Goal: Task Accomplishment & Management: Complete application form

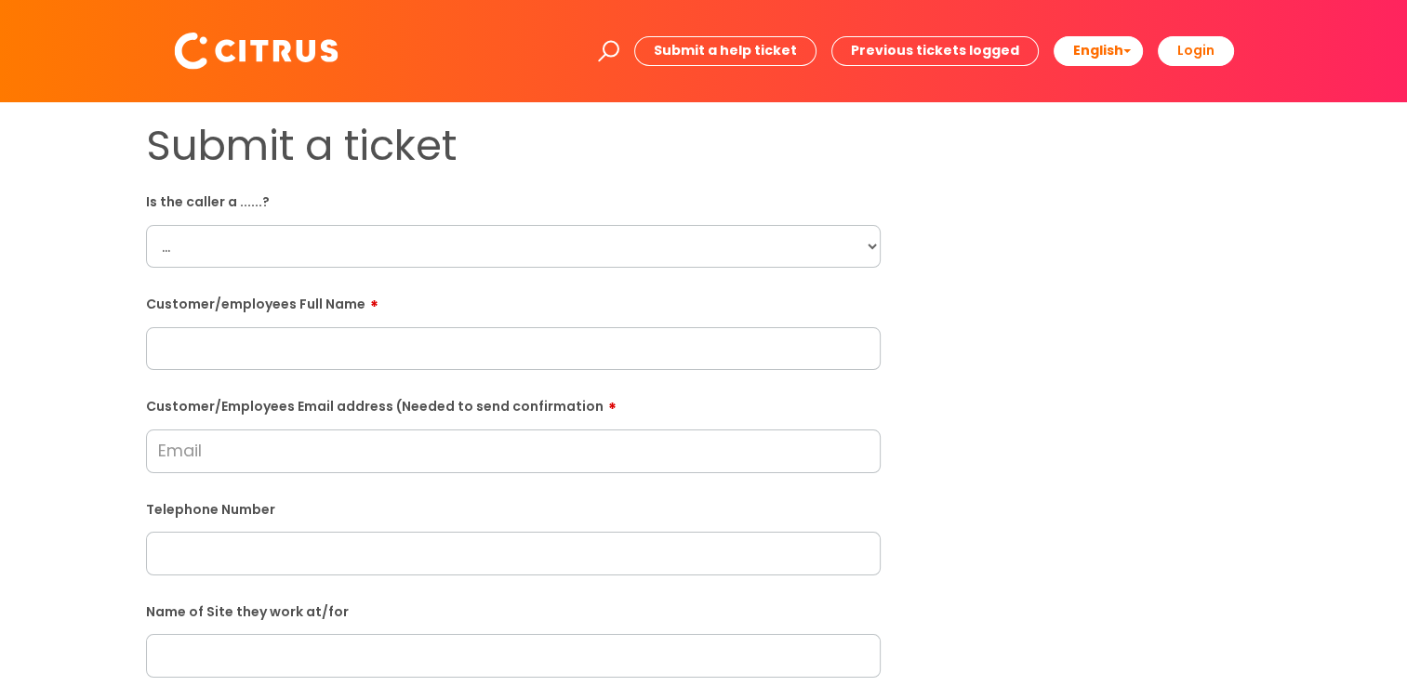
click at [729, 232] on select "... Citrus Customer Citrus Employee [DEMOGRAPHIC_DATA] Supplier" at bounding box center [513, 246] width 735 height 43
select select "Citrus Employee"
click at [146, 225] on select "... Citrus Customer Citrus Employee [DEMOGRAPHIC_DATA] Supplier" at bounding box center [513, 246] width 735 height 43
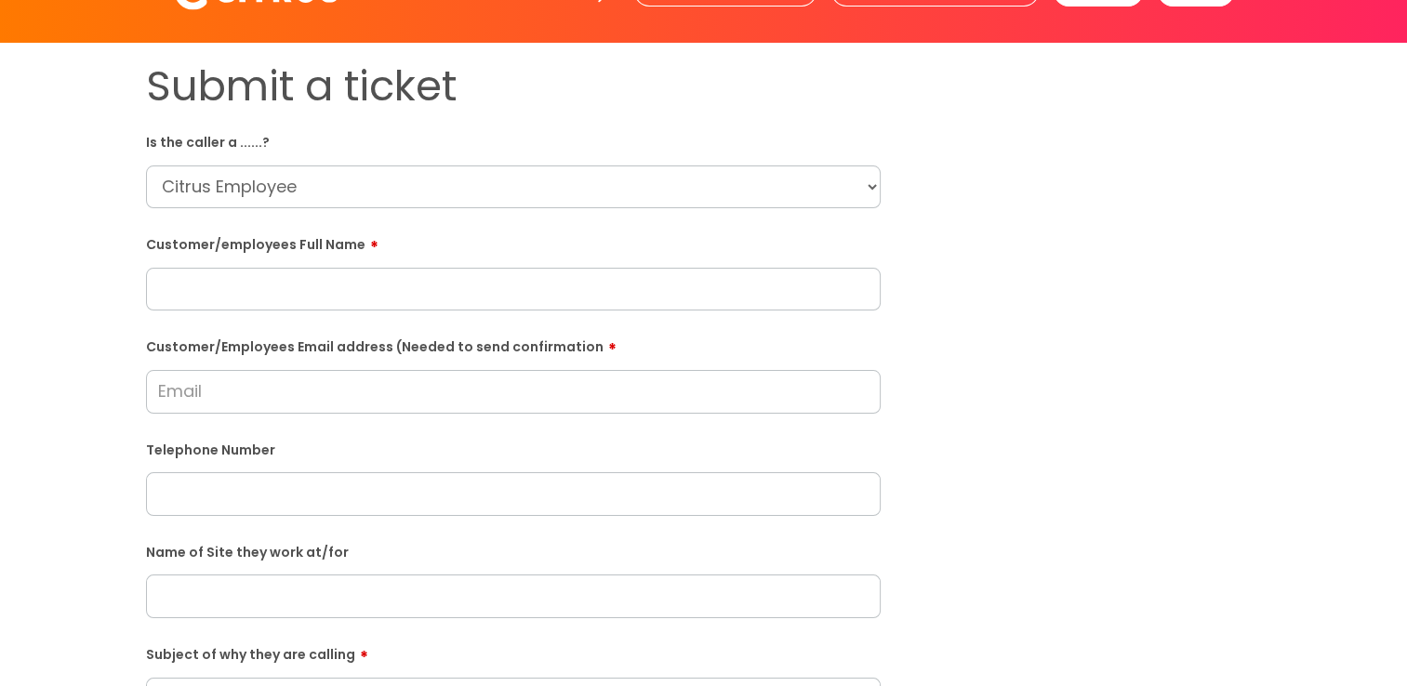
scroll to position [93, 0]
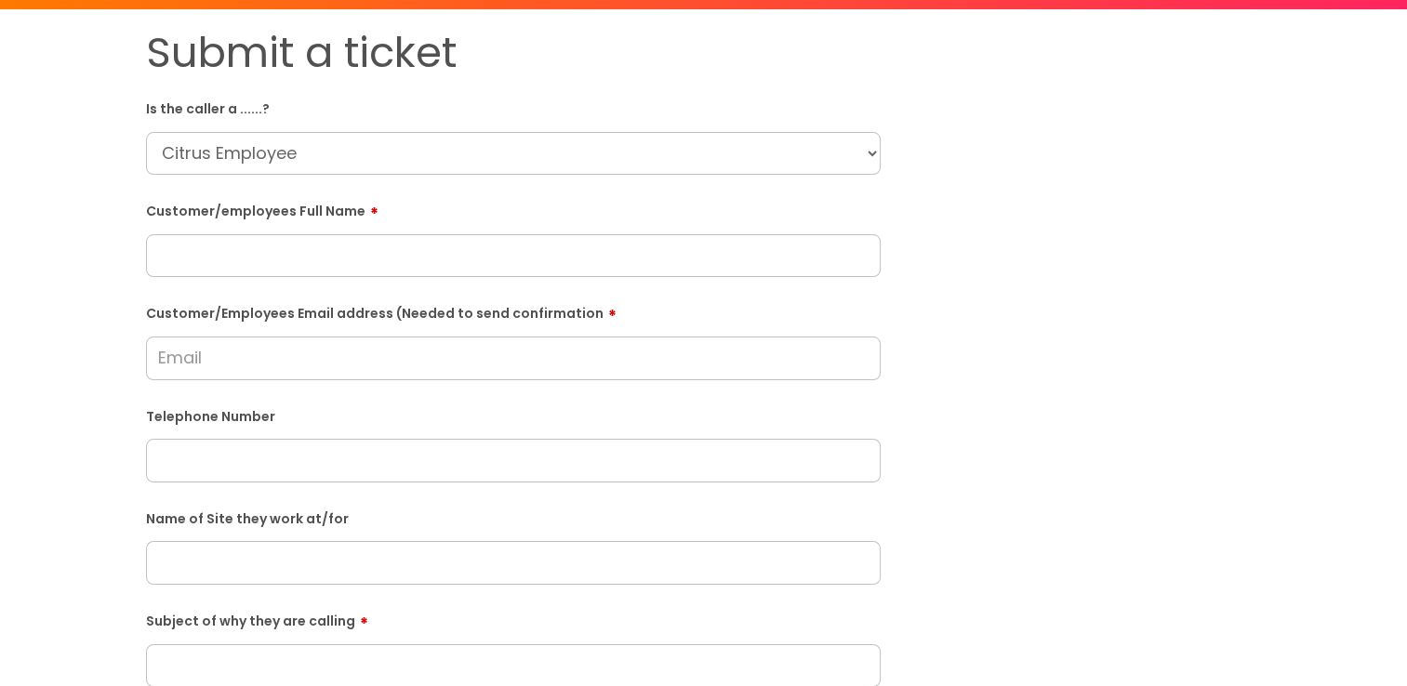
click at [306, 259] on input "text" at bounding box center [513, 255] width 735 height 43
paste input "[PERSON_NAME]"
type input "[PERSON_NAME]"
click at [245, 365] on input "Customer/Employees Email address (Needed to send confirmation" at bounding box center [513, 358] width 735 height 43
paste input "[EMAIL_ADDRESS][DOMAIN_NAME]"
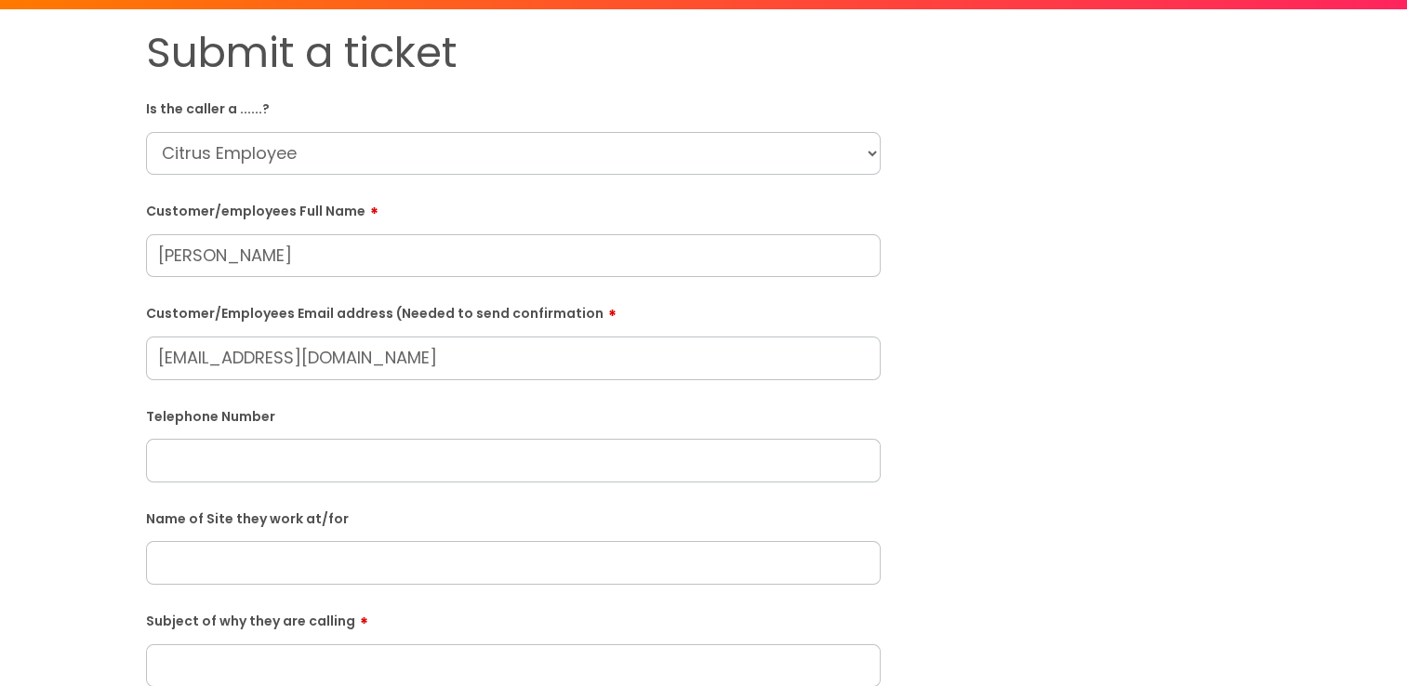
type input "[EMAIL_ADDRESS][DOMAIN_NAME]"
click at [260, 530] on input "text" at bounding box center [513, 533] width 735 height 43
paste input "07482666463"
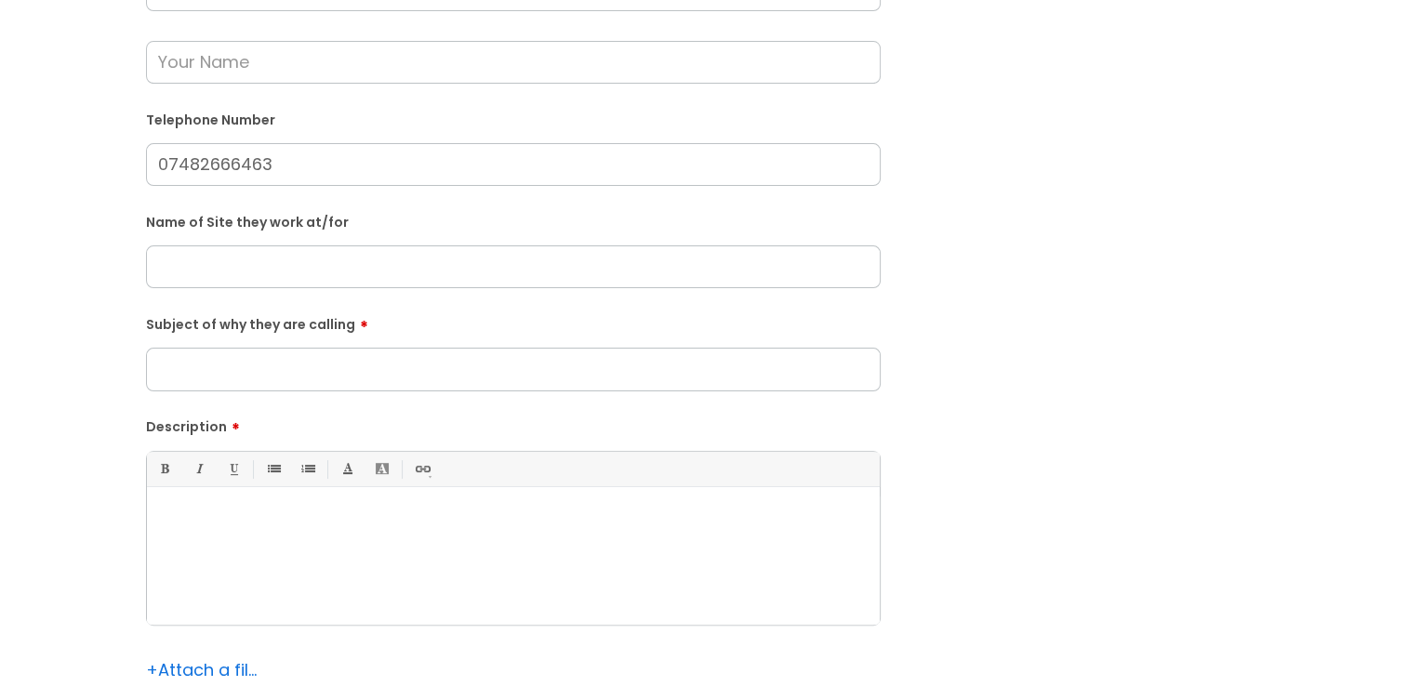
scroll to position [465, 0]
type input "07482666463"
click at [243, 264] on input "text" at bounding box center [513, 264] width 735 height 43
click at [267, 276] on input "text" at bounding box center [513, 264] width 735 height 43
paste input "Any Time Fitness"
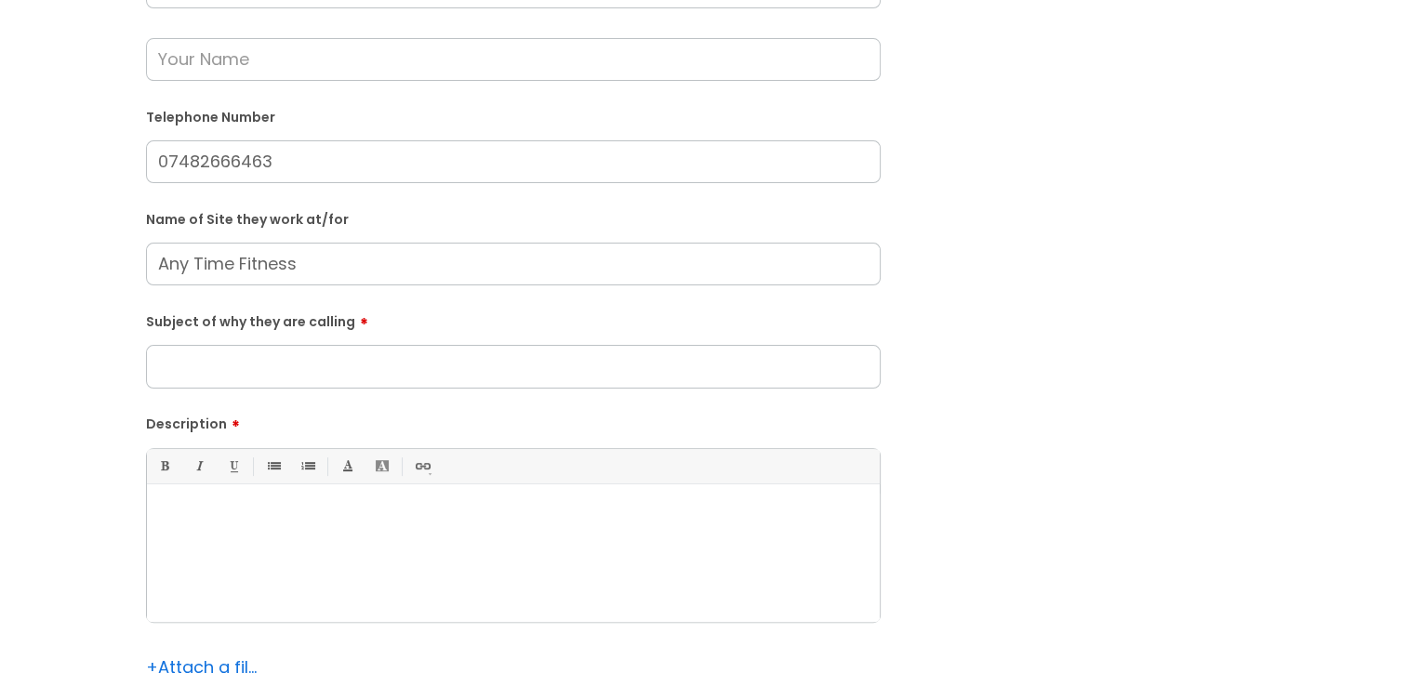
type input "Any Time Fitness"
click at [307, 370] on input "Subject of why they are calling" at bounding box center [513, 366] width 735 height 43
type input "V"
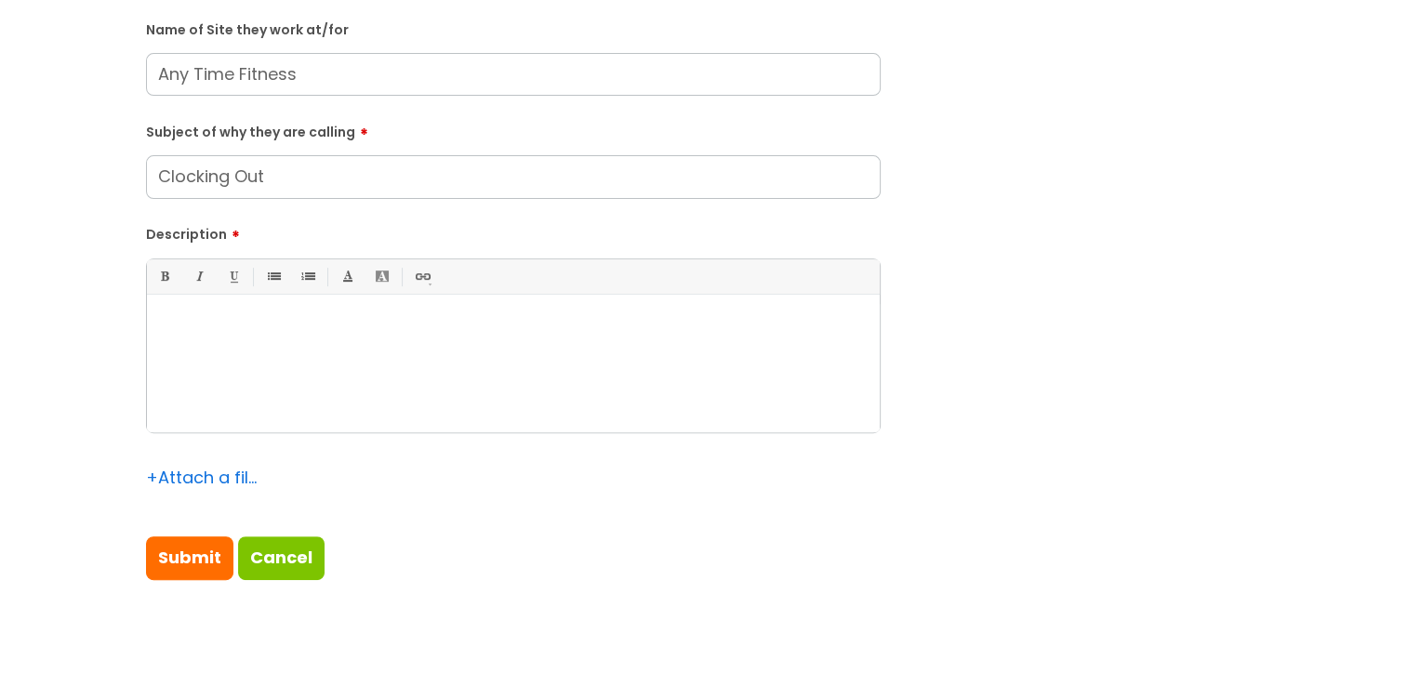
scroll to position [651, 0]
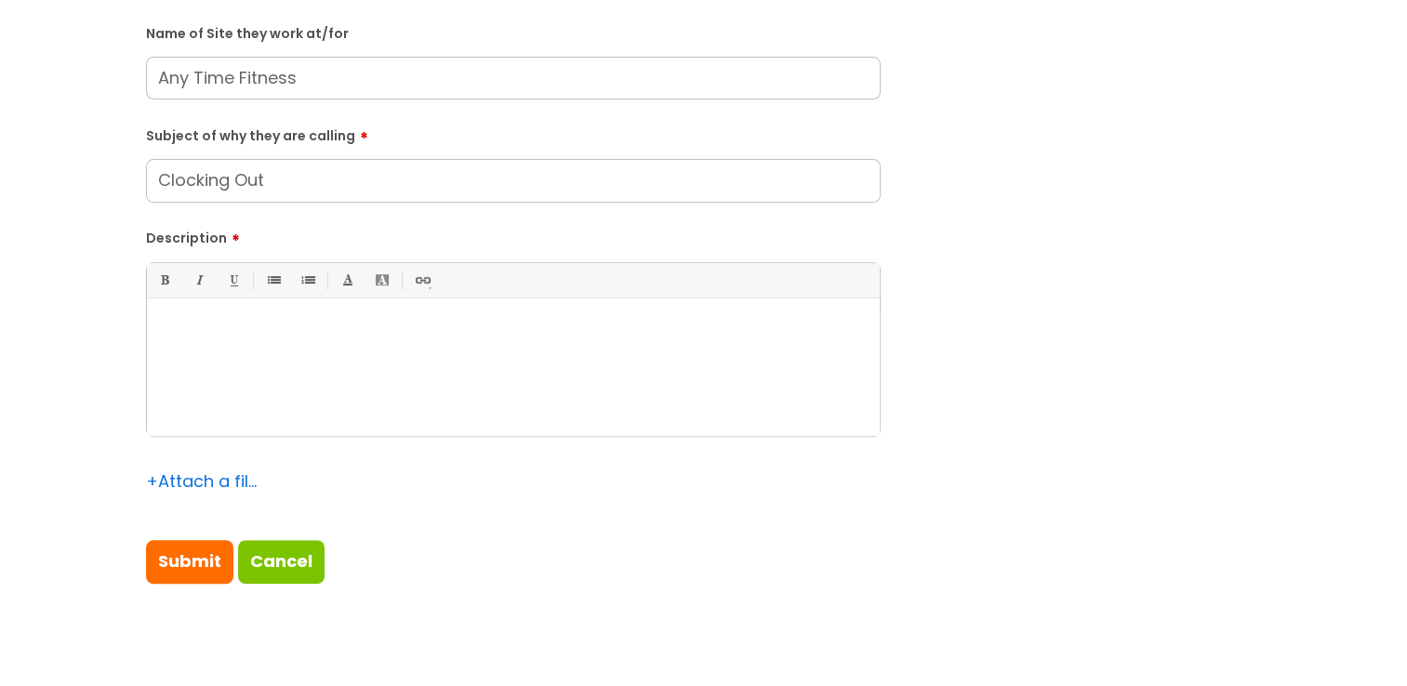
type input "Clocking Out"
click at [202, 337] on p at bounding box center [513, 330] width 705 height 17
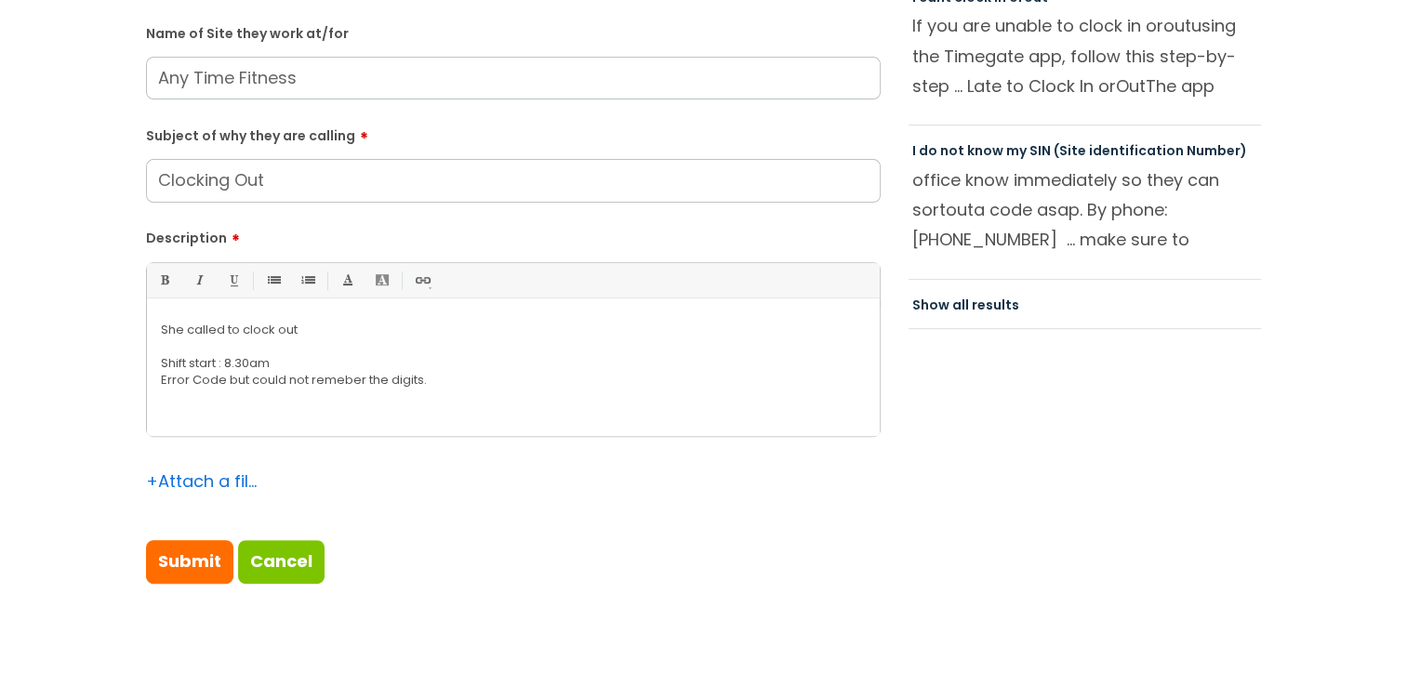
drag, startPoint x: 305, startPoint y: 382, endPoint x: 273, endPoint y: 384, distance: 31.7
click at [272, 385] on p "Error Code but could not remeber the digits." at bounding box center [513, 380] width 705 height 17
click at [299, 332] on p "She called to clock out" at bounding box center [513, 330] width 705 height 17
click at [275, 355] on p "Shift start : 8.30am" at bounding box center [513, 363] width 705 height 17
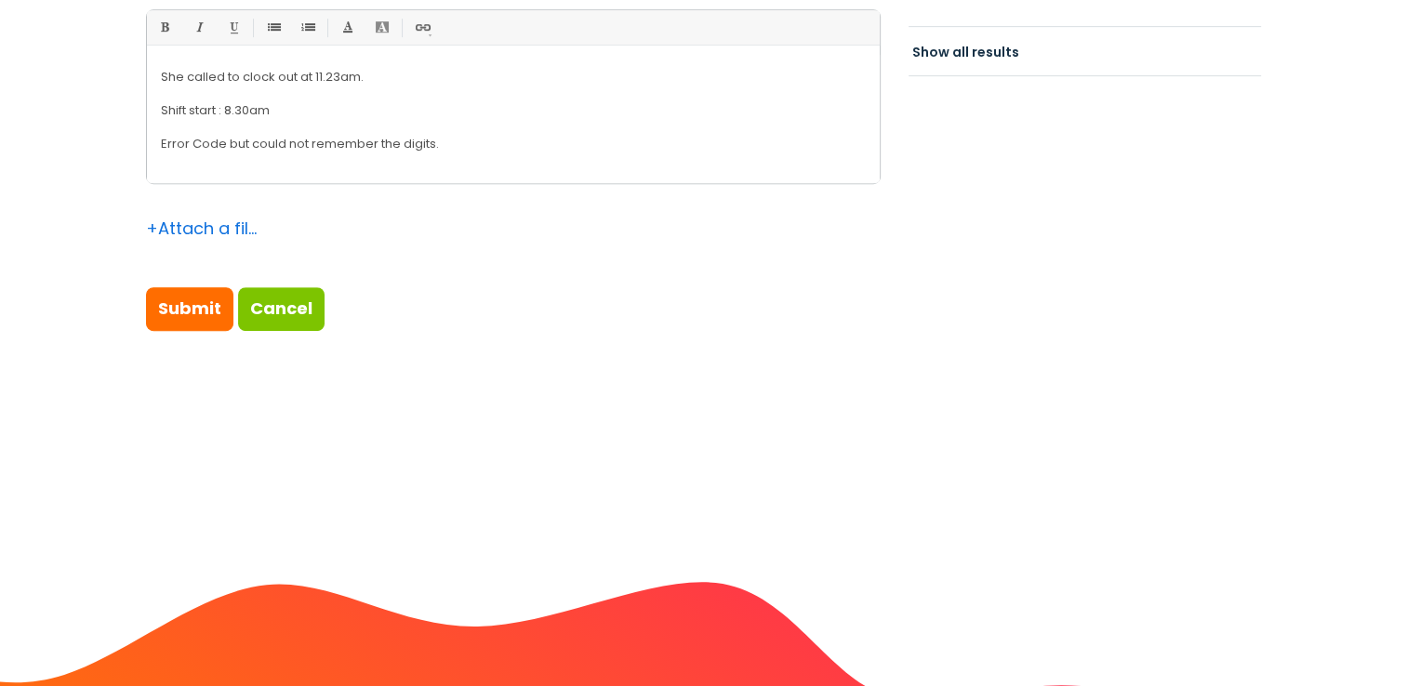
scroll to position [1023, 0]
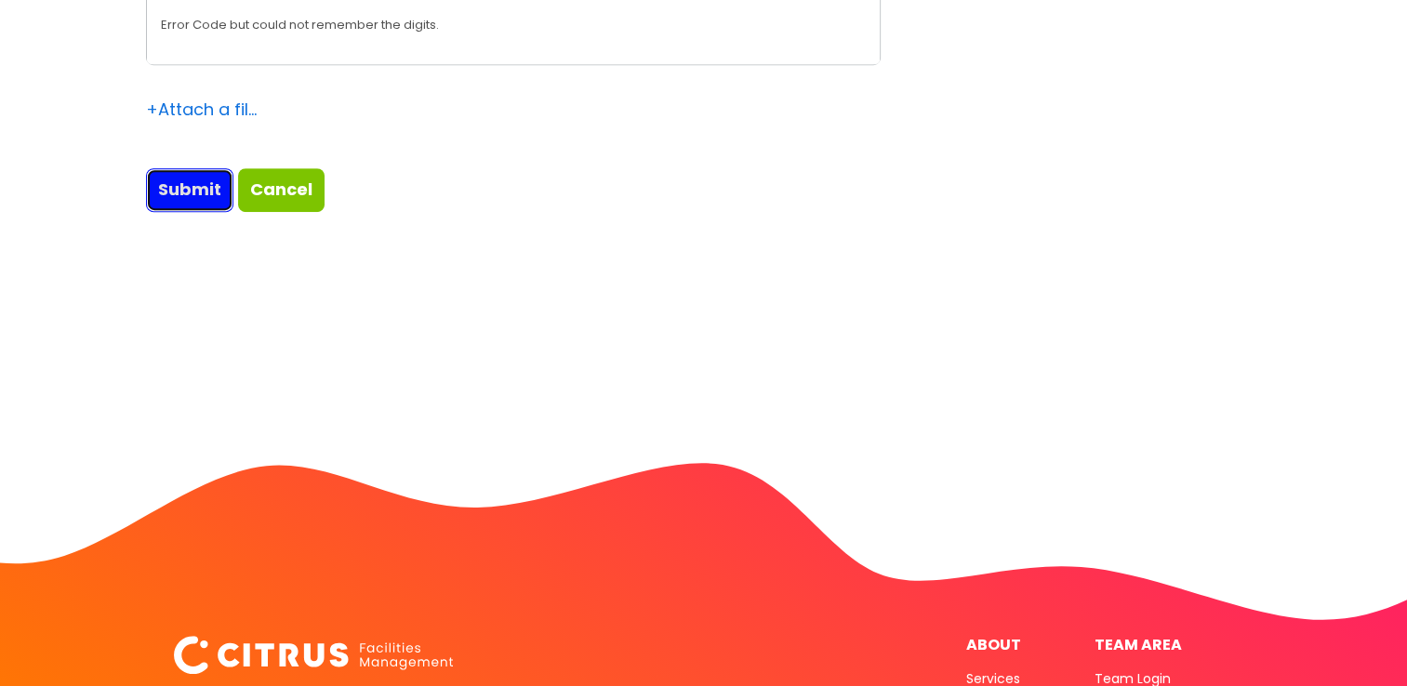
click at [181, 192] on input "Submit" at bounding box center [189, 189] width 87 height 43
type input "Please Wait..."
